Goal: Navigation & Orientation: Find specific page/section

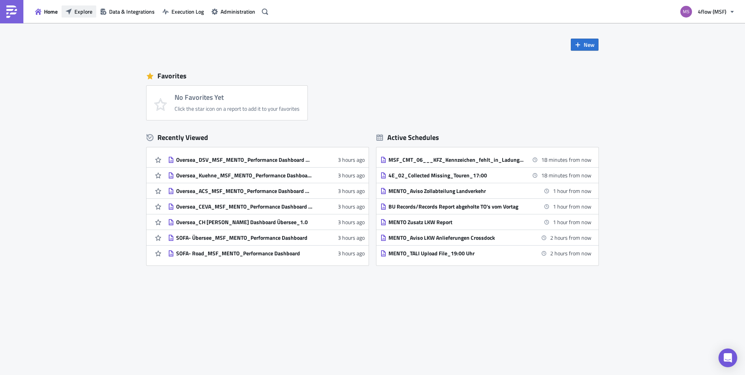
click at [89, 8] on span "Explore" at bounding box center [83, 11] width 18 height 8
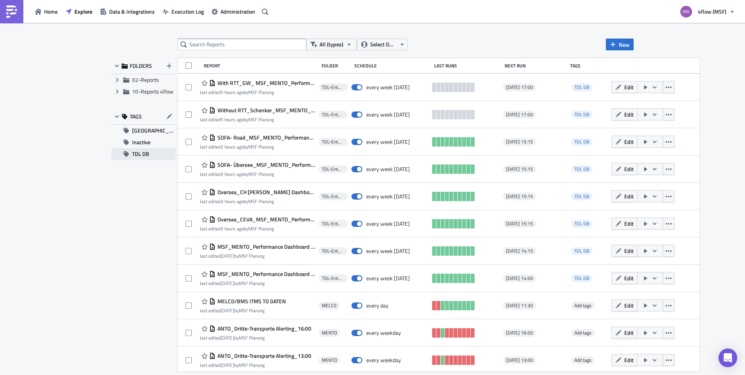
click at [151, 151] on button "TDL DB" at bounding box center [144, 154] width 64 height 12
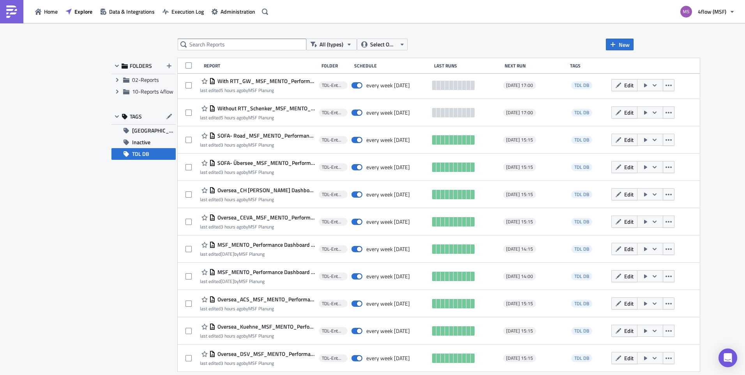
scroll to position [2, 0]
click at [81, 16] on button "Explore" at bounding box center [79, 11] width 35 height 12
click at [40, 13] on icon "button" at bounding box center [38, 12] width 6 height 6
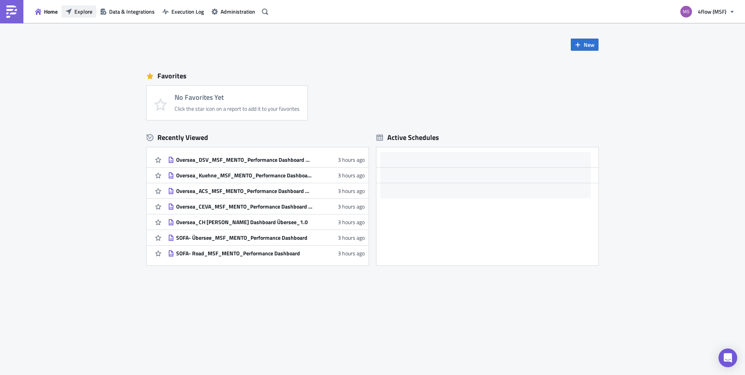
click at [91, 7] on span "Explore" at bounding box center [83, 11] width 18 height 8
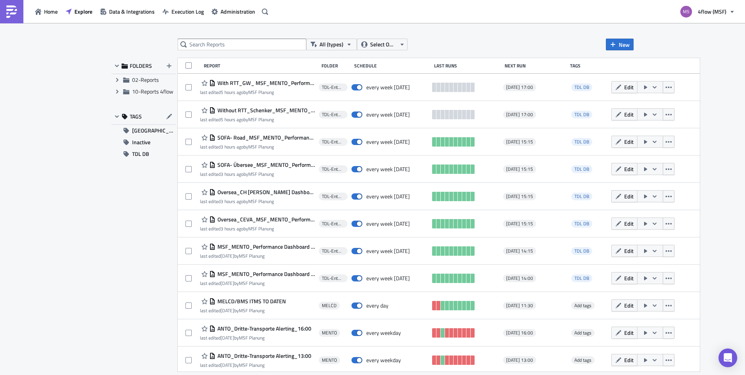
click at [56, 11] on span "Home" at bounding box center [51, 11] width 14 height 8
